Goal: Information Seeking & Learning: Find specific fact

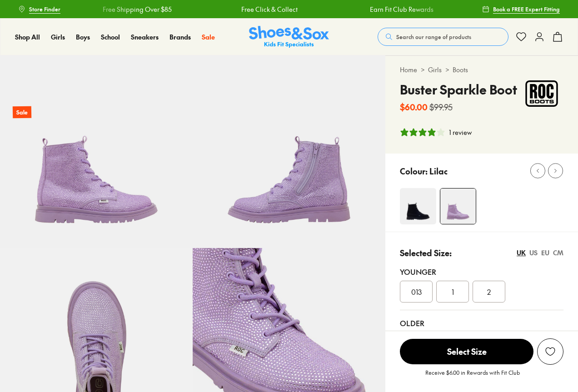
select select "*"
click at [415, 33] on span "Search our range of products" at bounding box center [433, 37] width 75 height 8
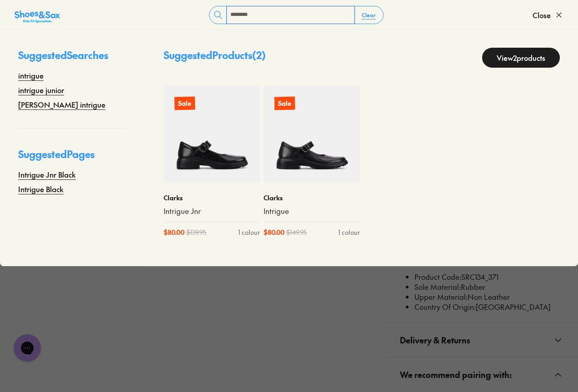
type input "********"
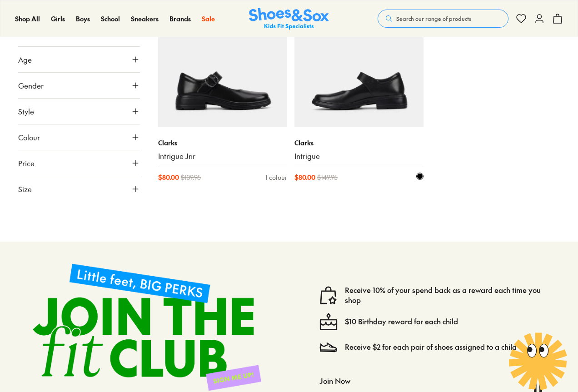
click at [302, 156] on link "Intrigue" at bounding box center [359, 156] width 129 height 10
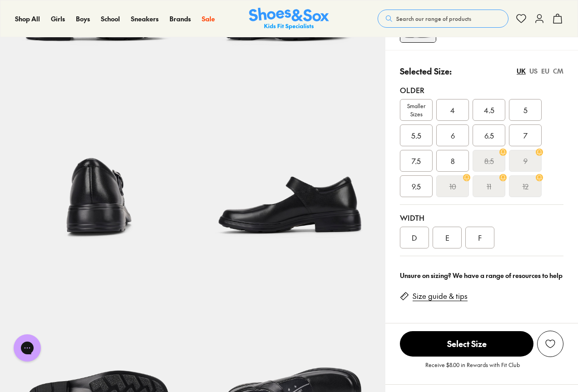
select select "*"
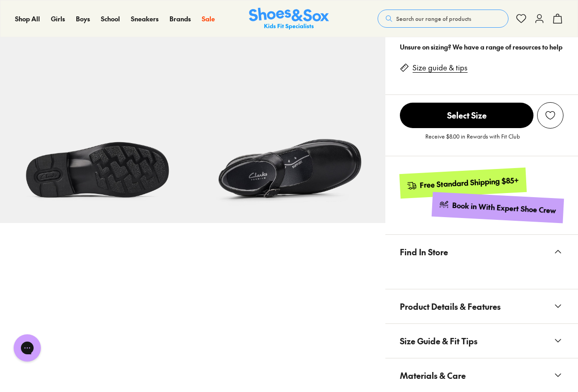
scroll to position [454, 0]
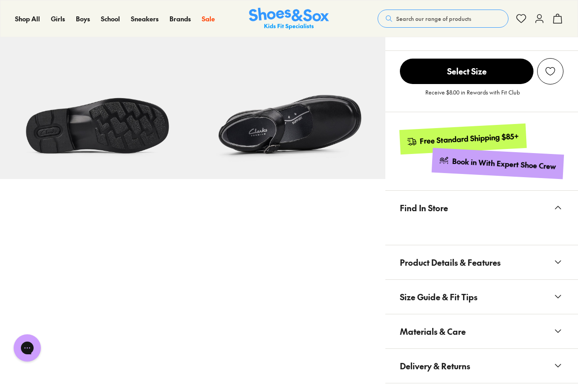
click at [442, 329] on span "Materials & Care" at bounding box center [433, 331] width 66 height 27
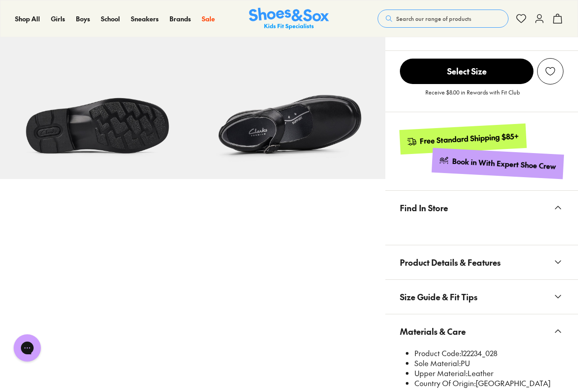
click at [467, 351] on li "Product Code: 122234_028" at bounding box center [488, 354] width 149 height 10
click at [478, 350] on li "Product Code: 122234_028" at bounding box center [488, 354] width 149 height 10
click at [484, 351] on li "Product Code: 122234_028" at bounding box center [488, 354] width 149 height 10
drag, startPoint x: 481, startPoint y: 352, endPoint x: 458, endPoint y: 355, distance: 22.9
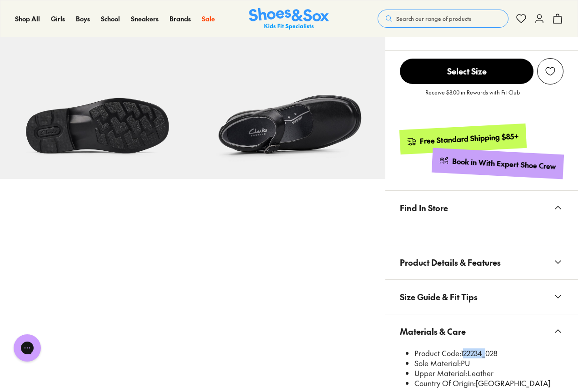
click at [461, 355] on li "Product Code: 122234_028" at bounding box center [488, 354] width 149 height 10
copy li "122234"
